Goal: Navigation & Orientation: Find specific page/section

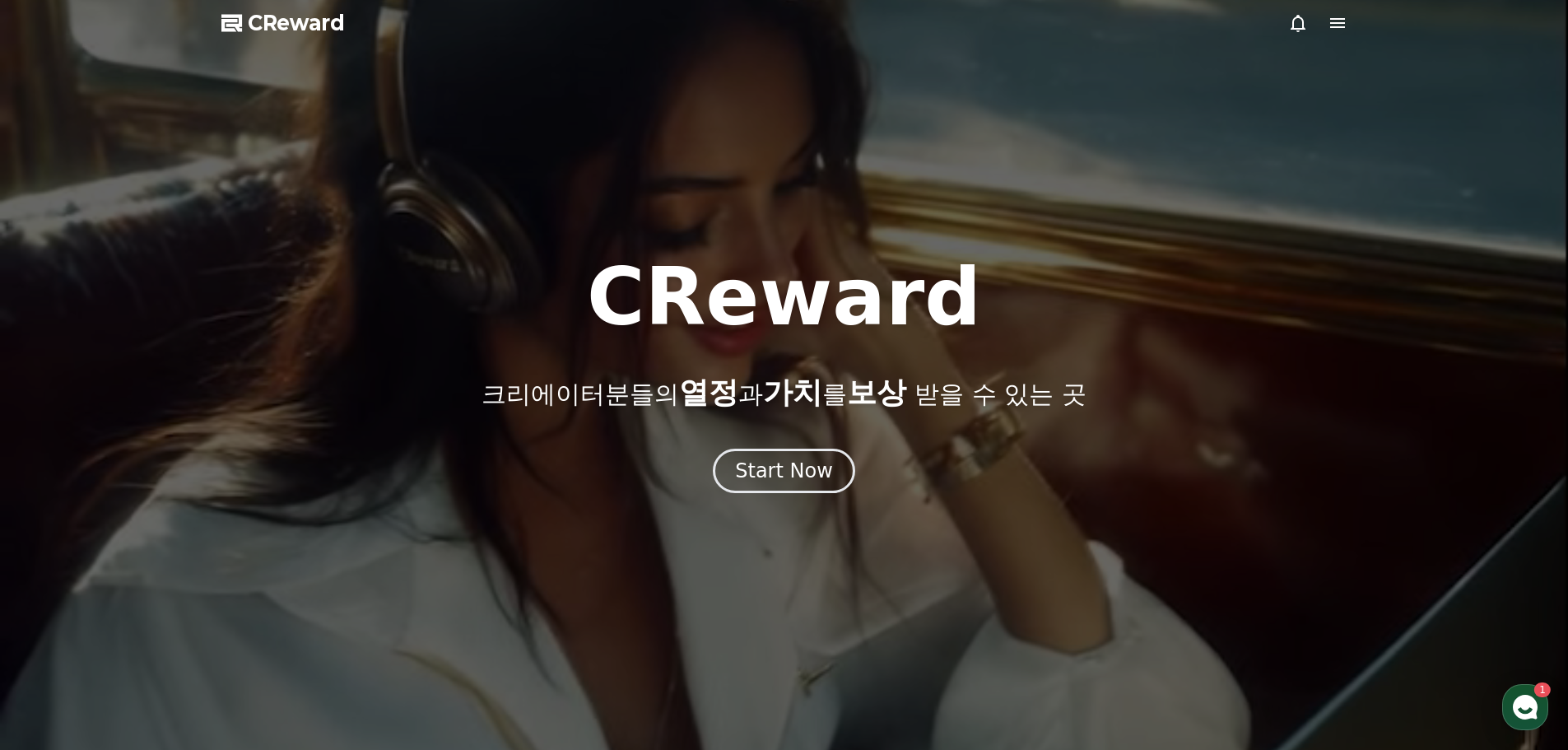
click at [1337, 22] on icon at bounding box center [1337, 23] width 15 height 10
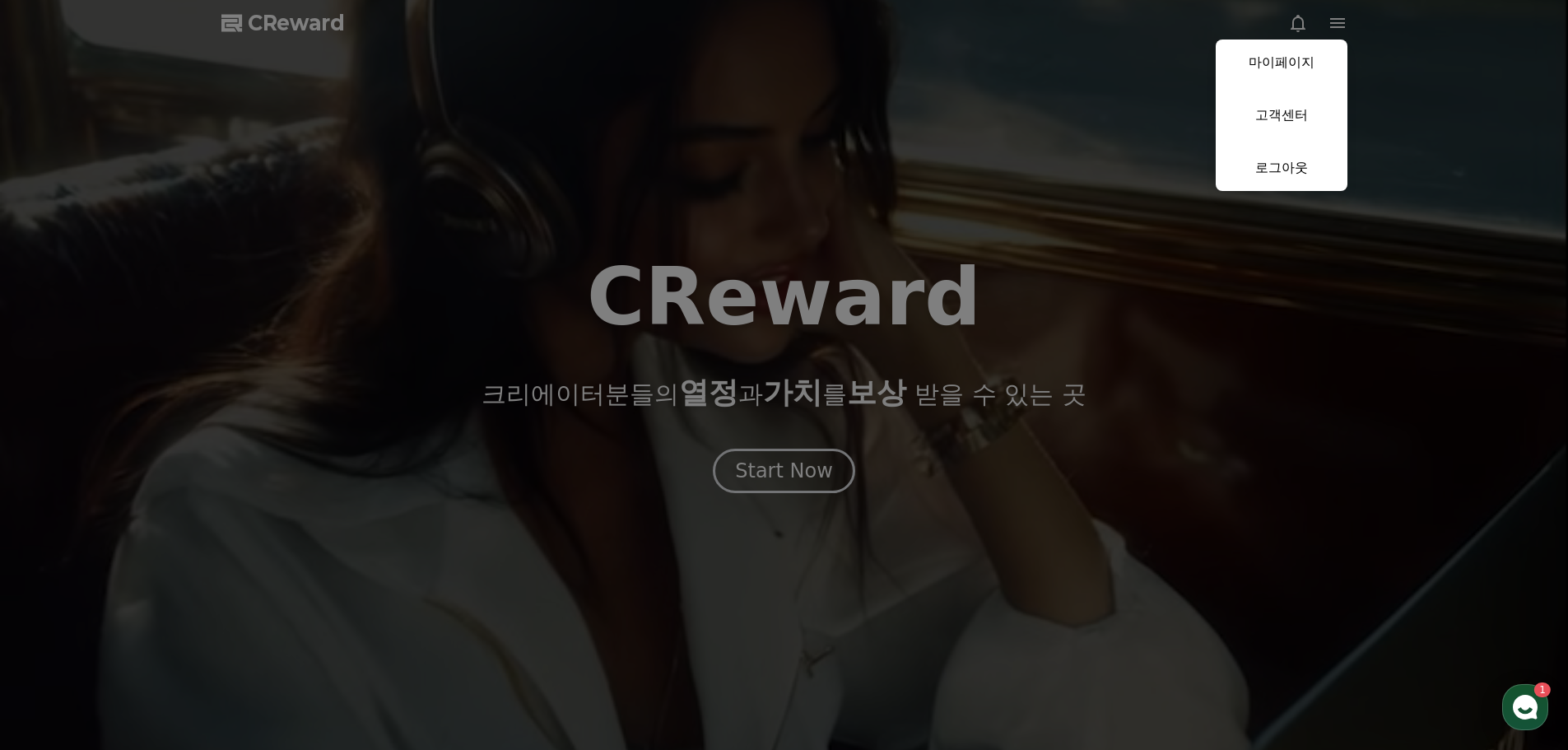
click at [1131, 81] on button "close" at bounding box center [784, 375] width 1568 height 750
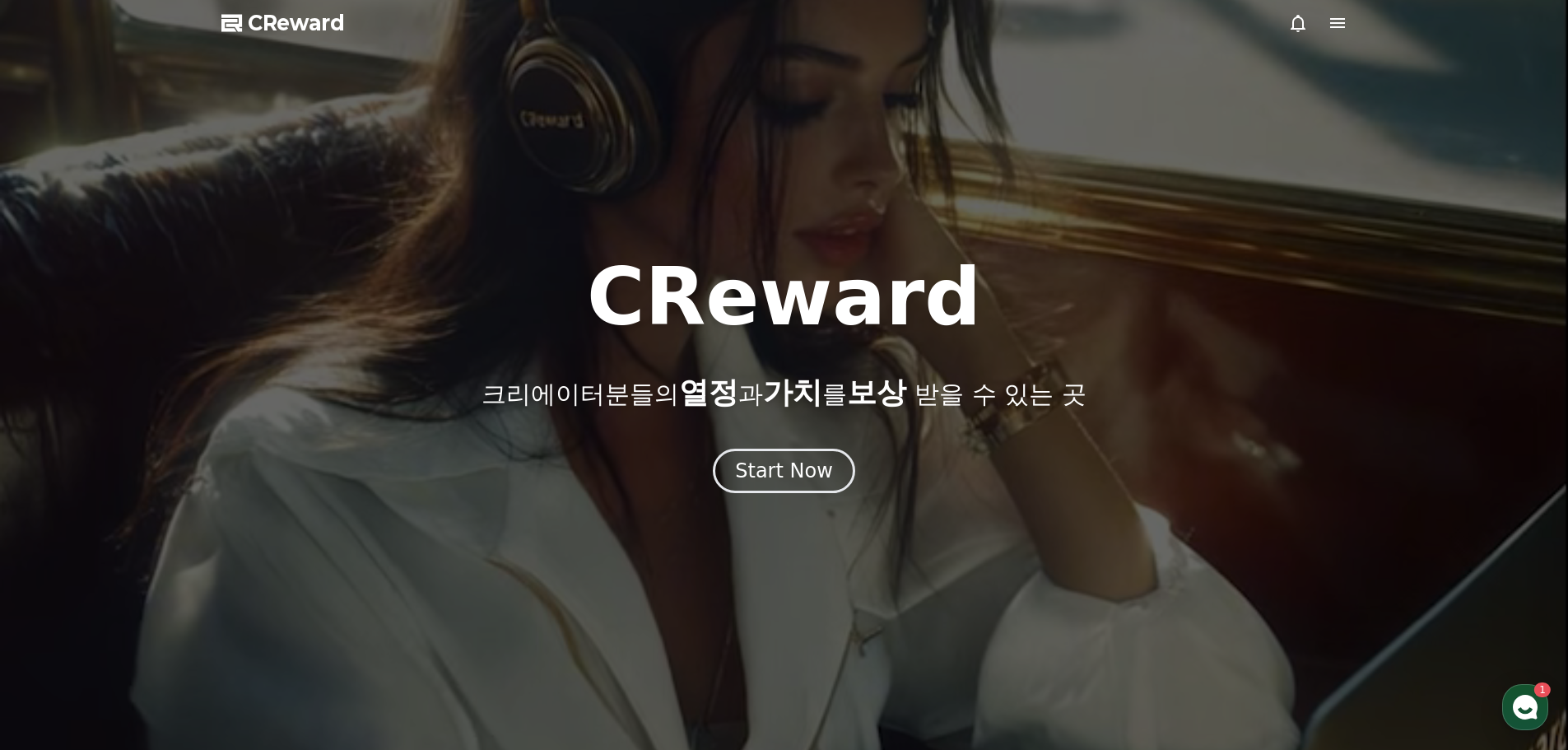
click at [1336, 32] on icon at bounding box center [1337, 22] width 20 height 20
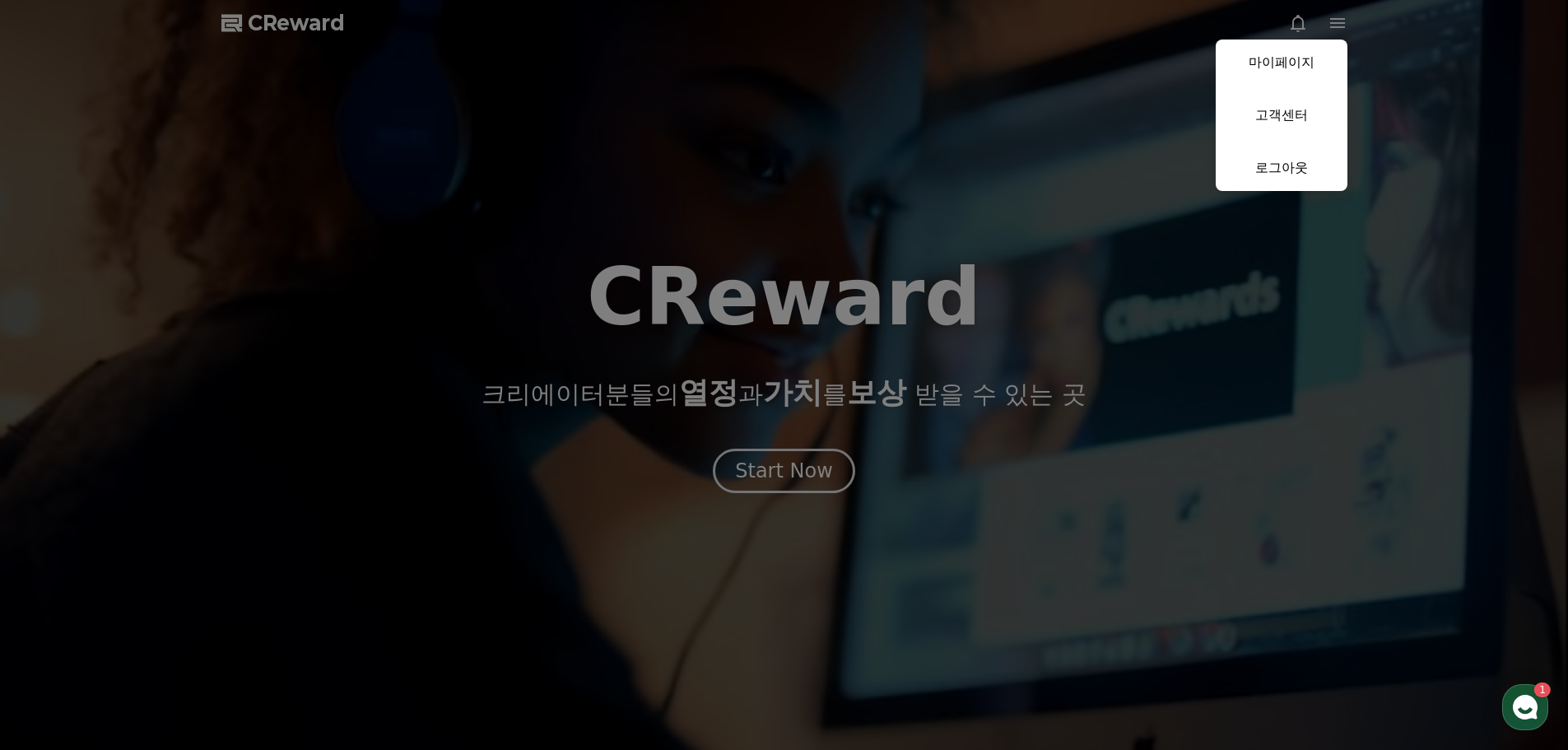
click at [926, 209] on button "close" at bounding box center [784, 375] width 1568 height 750
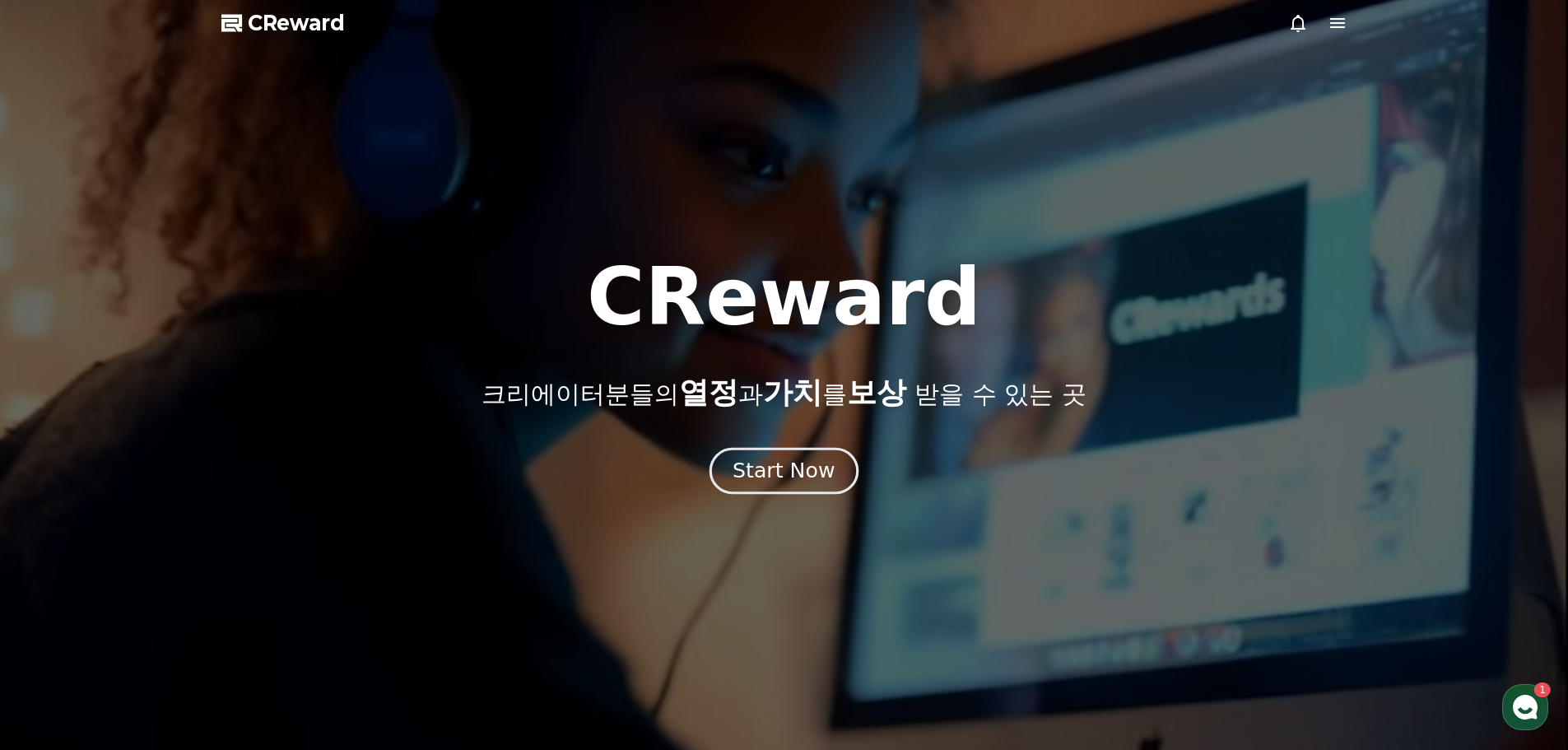
click at [794, 476] on div "Start Now" at bounding box center [783, 470] width 102 height 28
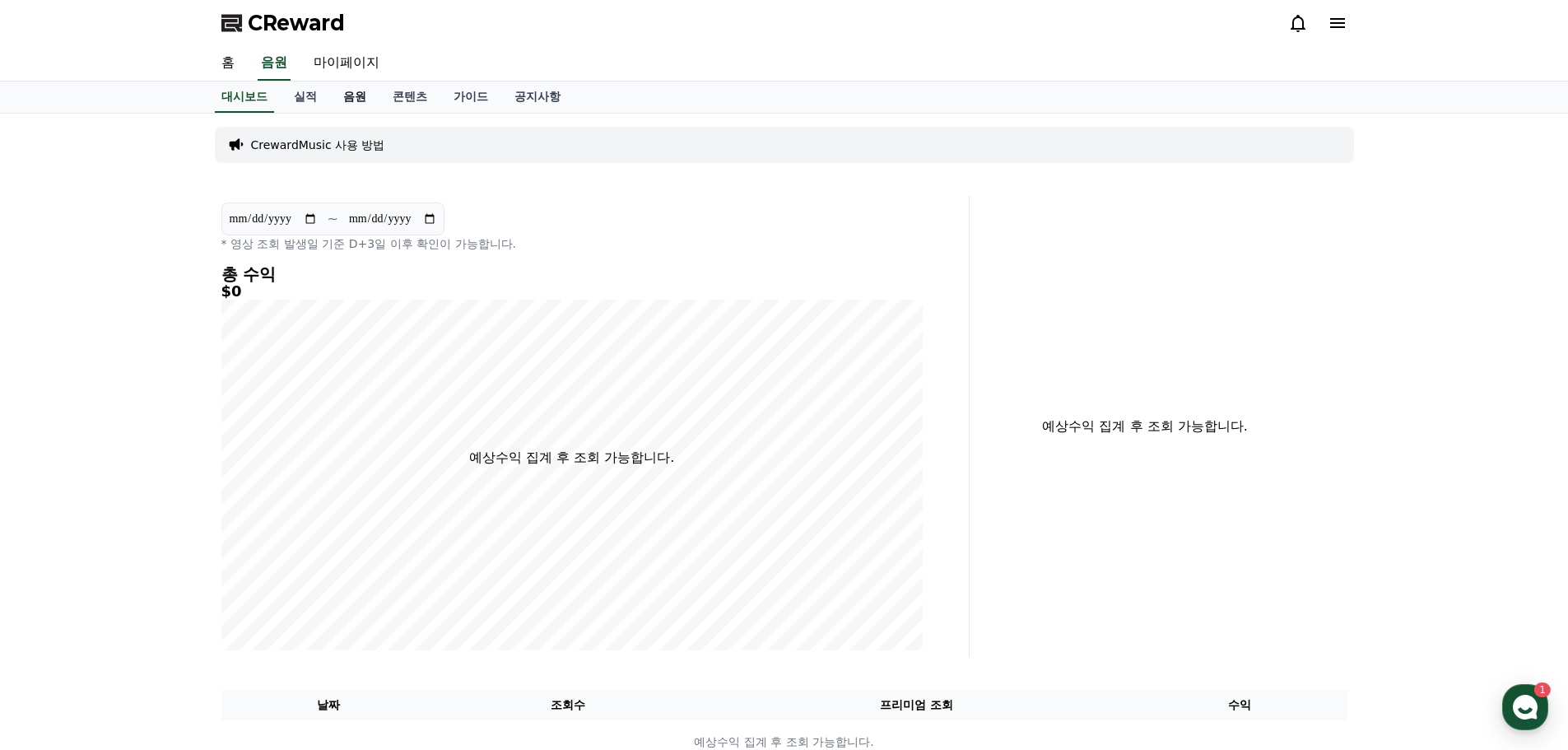
click at [364, 99] on link "음원" at bounding box center [355, 97] width 50 height 32
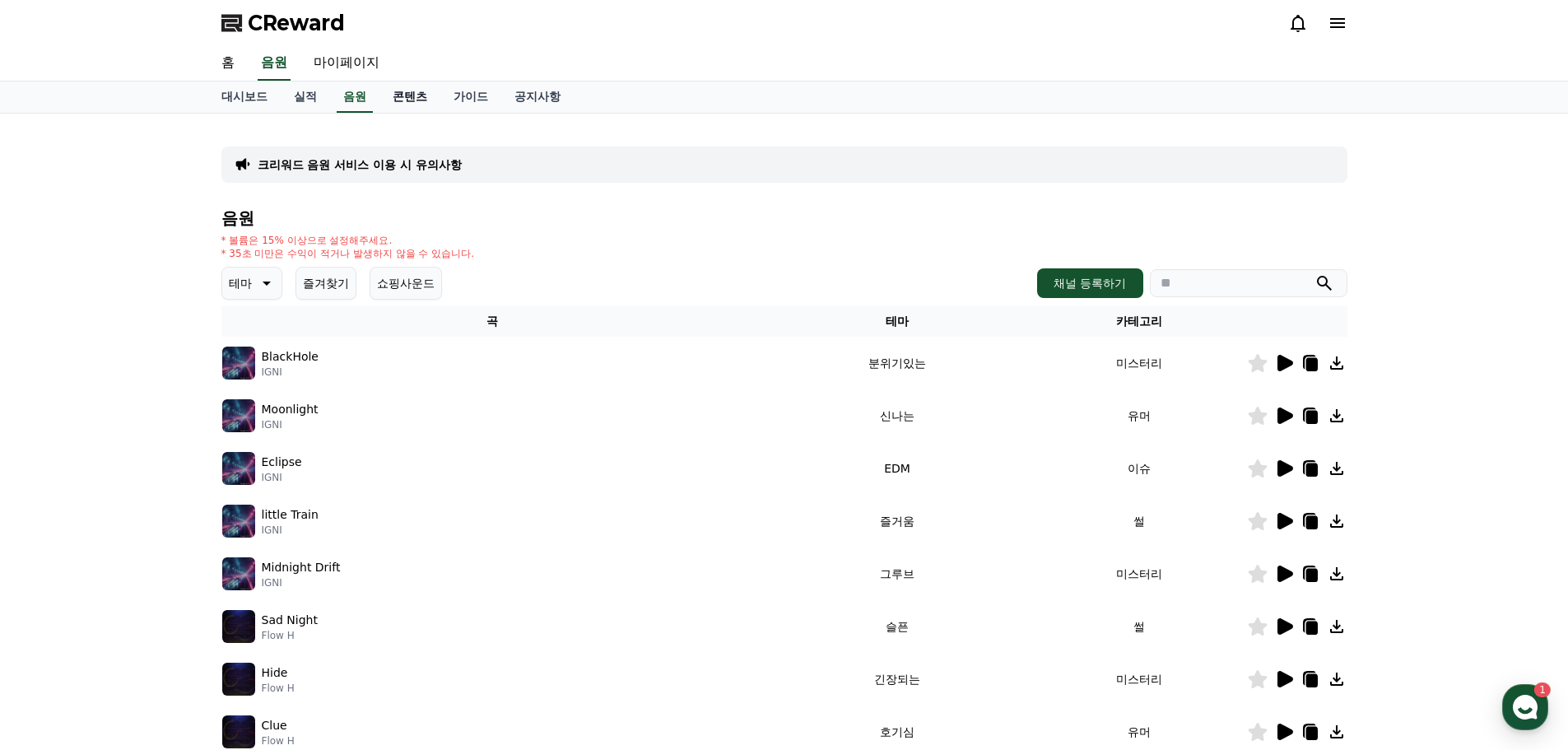
click at [403, 99] on link "콘텐츠" at bounding box center [410, 97] width 61 height 32
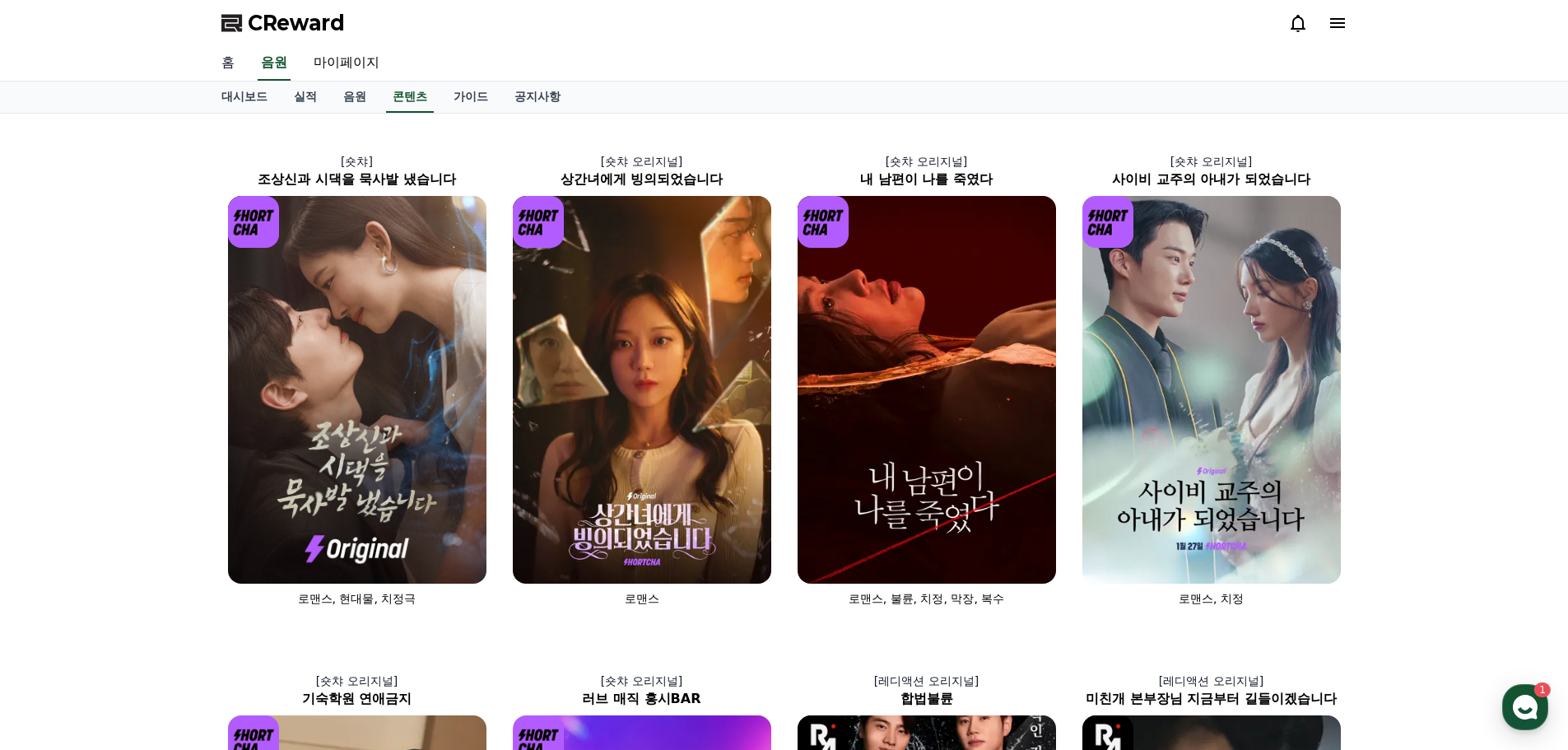
click at [227, 69] on link "홈" at bounding box center [228, 63] width 39 height 34
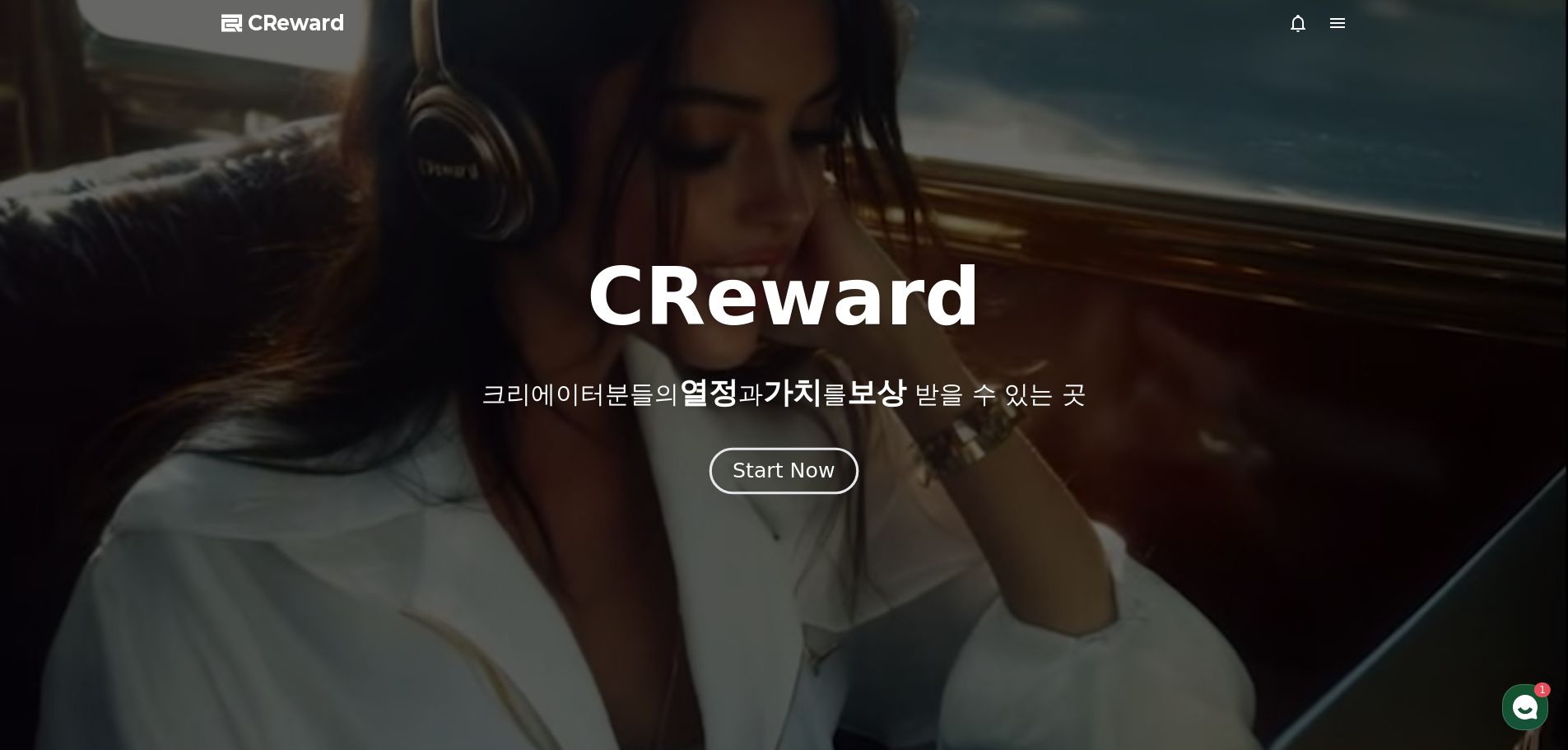
click at [778, 486] on button "Start Now" at bounding box center [784, 470] width 149 height 47
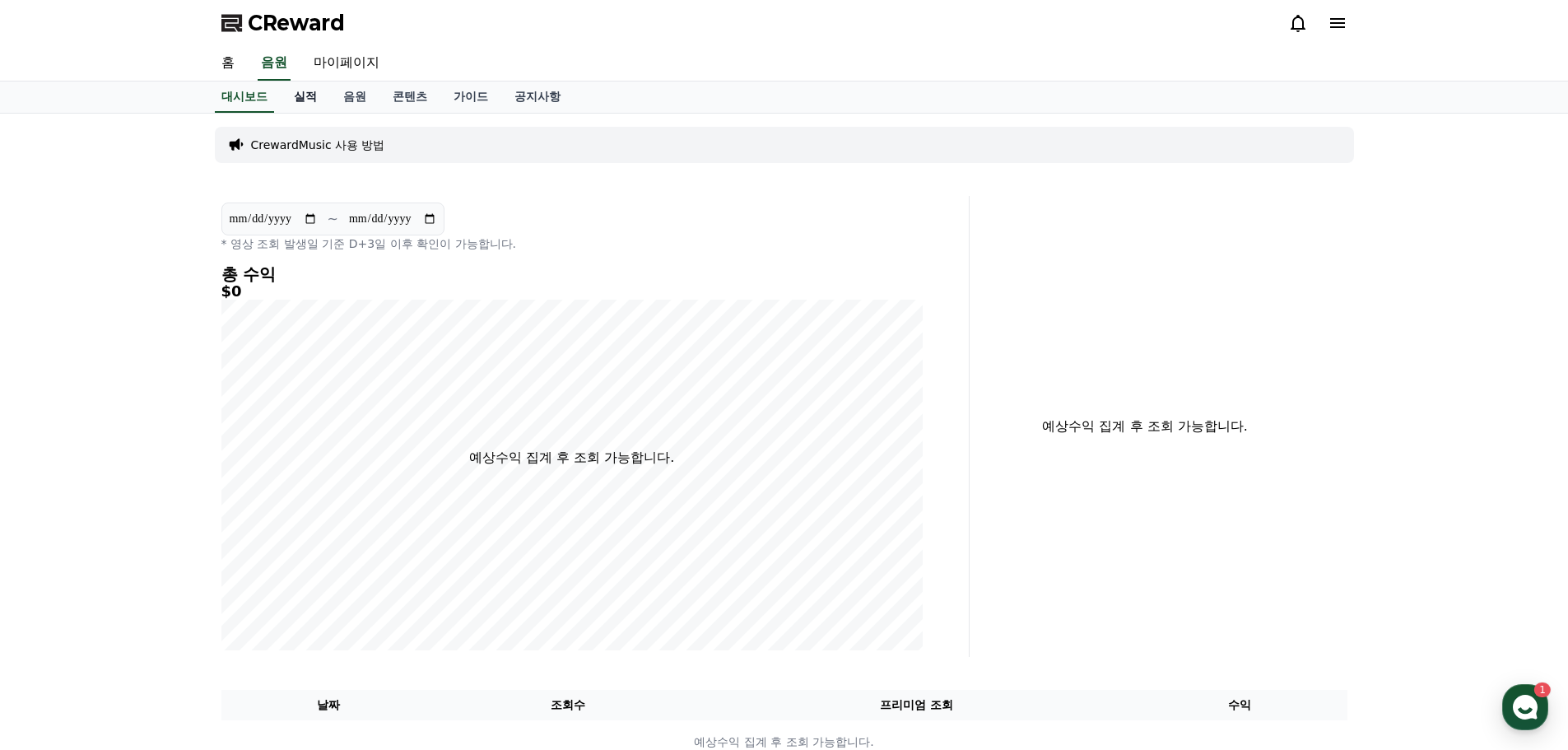
click at [304, 102] on link "실적" at bounding box center [305, 97] width 50 height 32
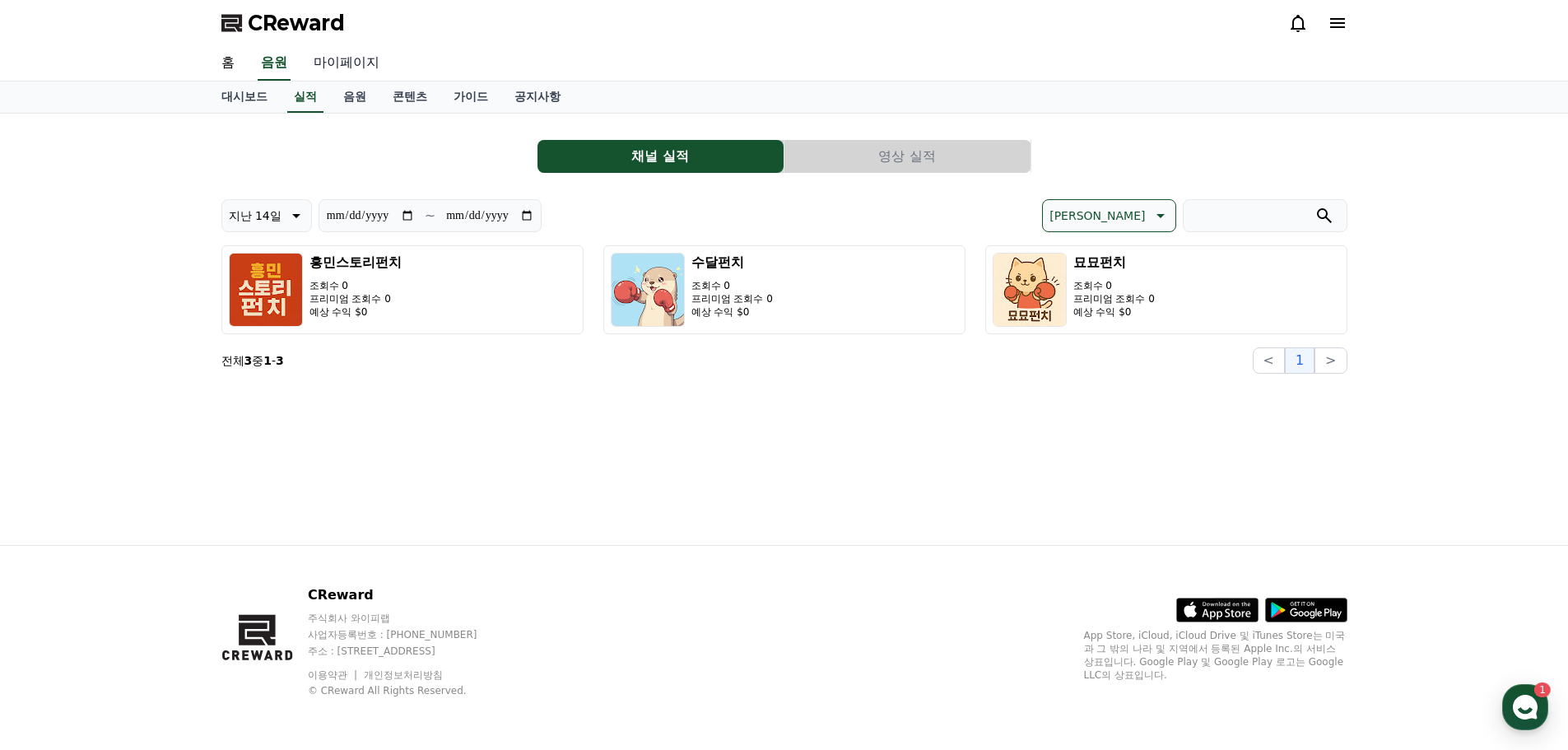
click at [338, 62] on link "마이페이지" at bounding box center [346, 63] width 92 height 34
select select "**********"
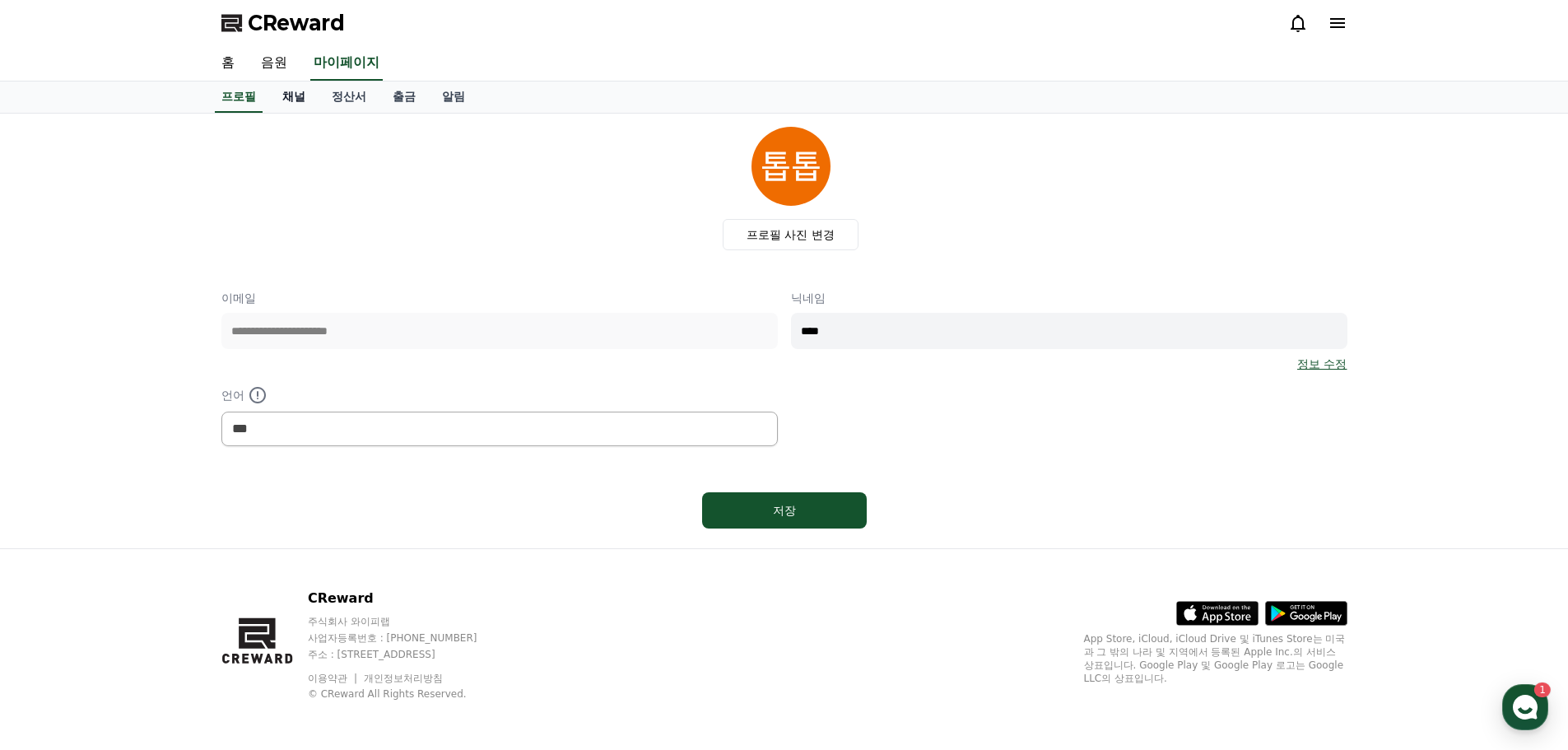
click at [293, 96] on link "채널" at bounding box center [294, 97] width 50 height 32
